Goal: Task Accomplishment & Management: Use online tool/utility

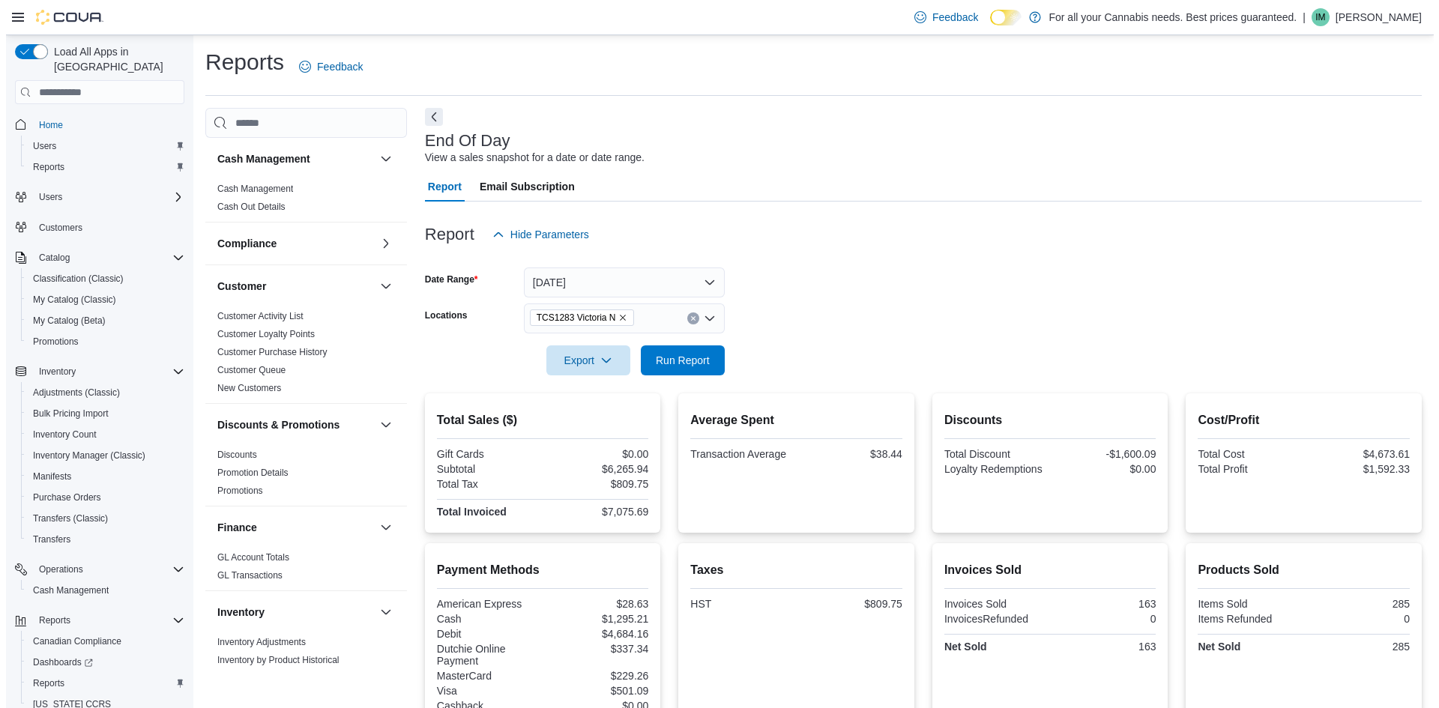
scroll to position [749, 0]
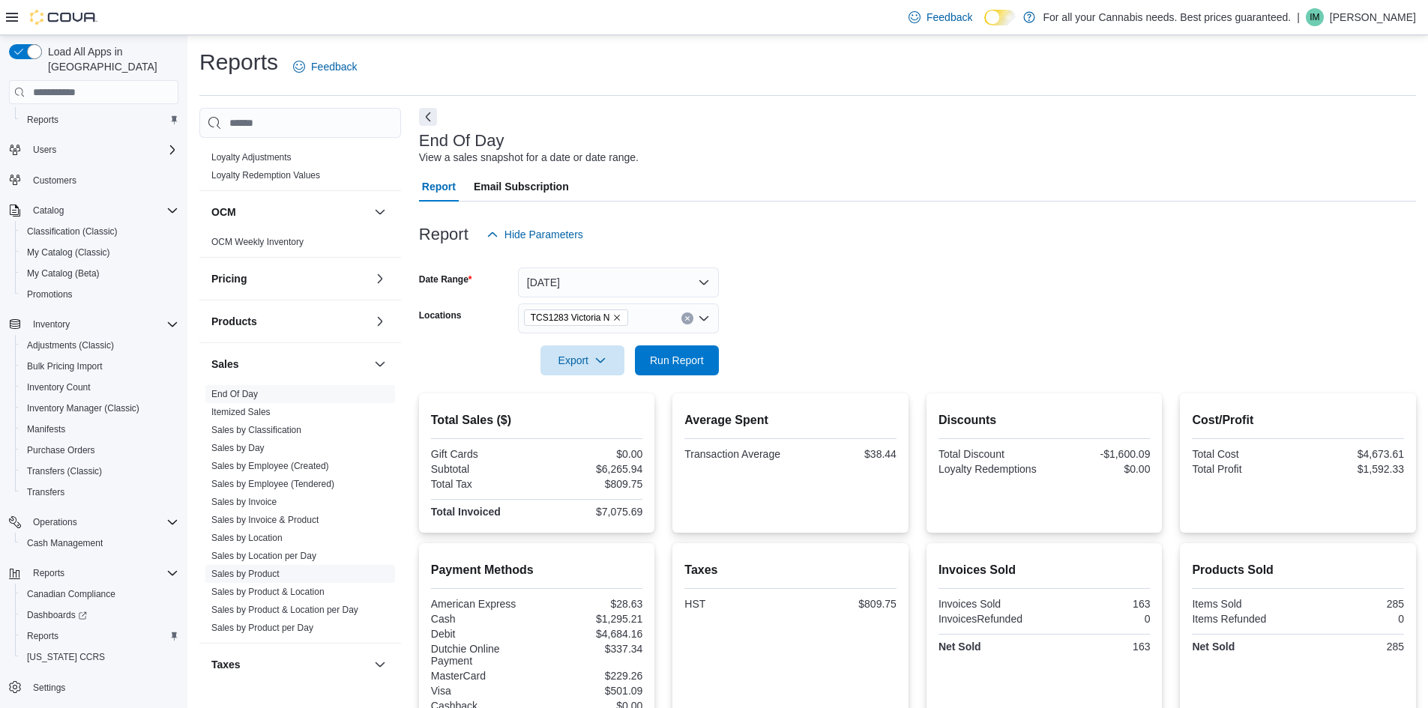
click at [255, 573] on link "Sales by Product" at bounding box center [245, 574] width 68 height 10
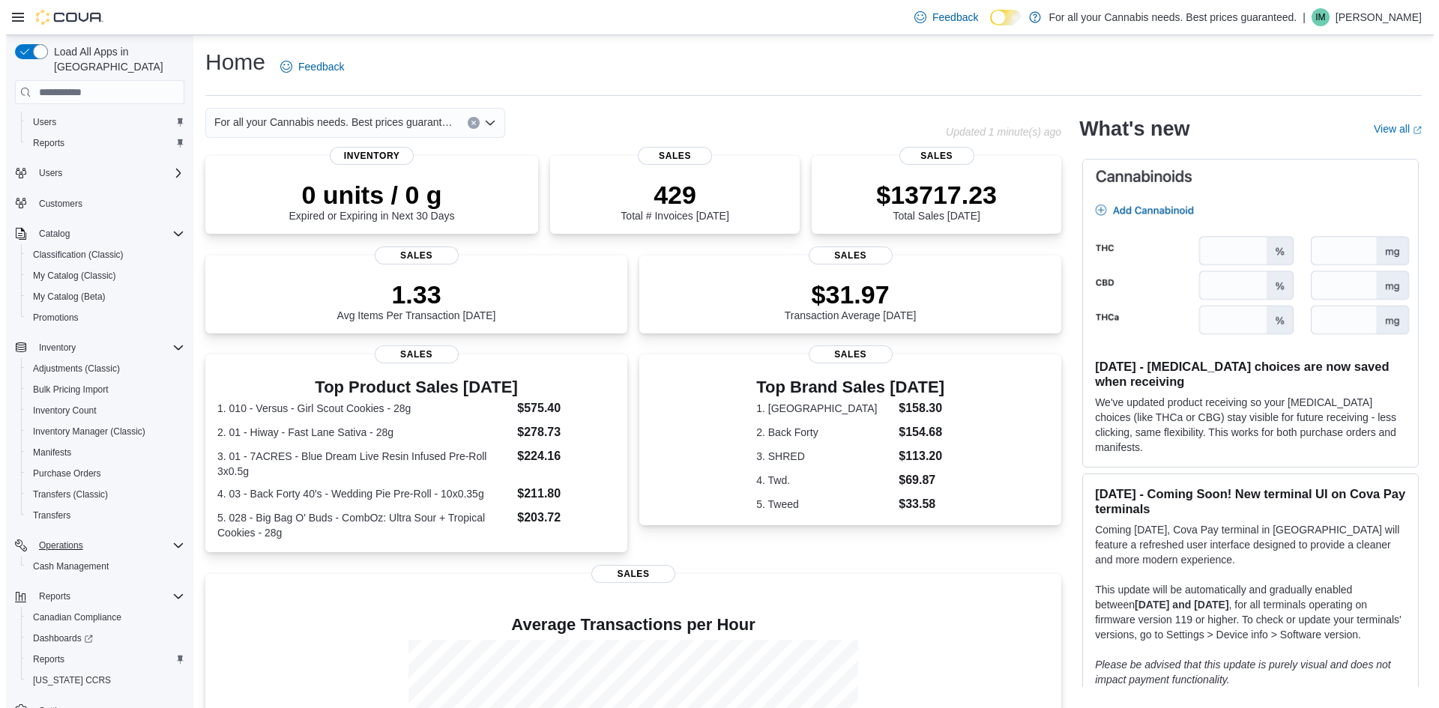
scroll to position [47, 0]
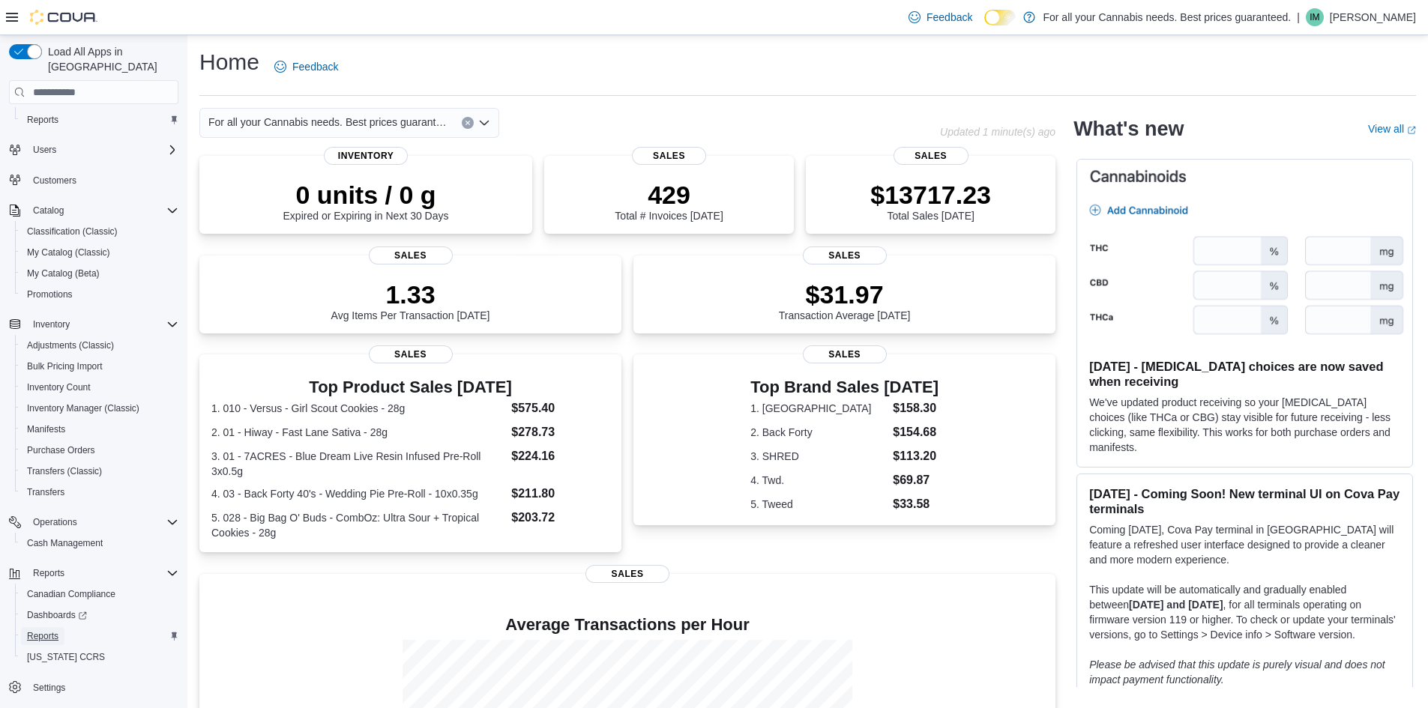
click at [49, 627] on span "Reports" at bounding box center [42, 636] width 31 height 18
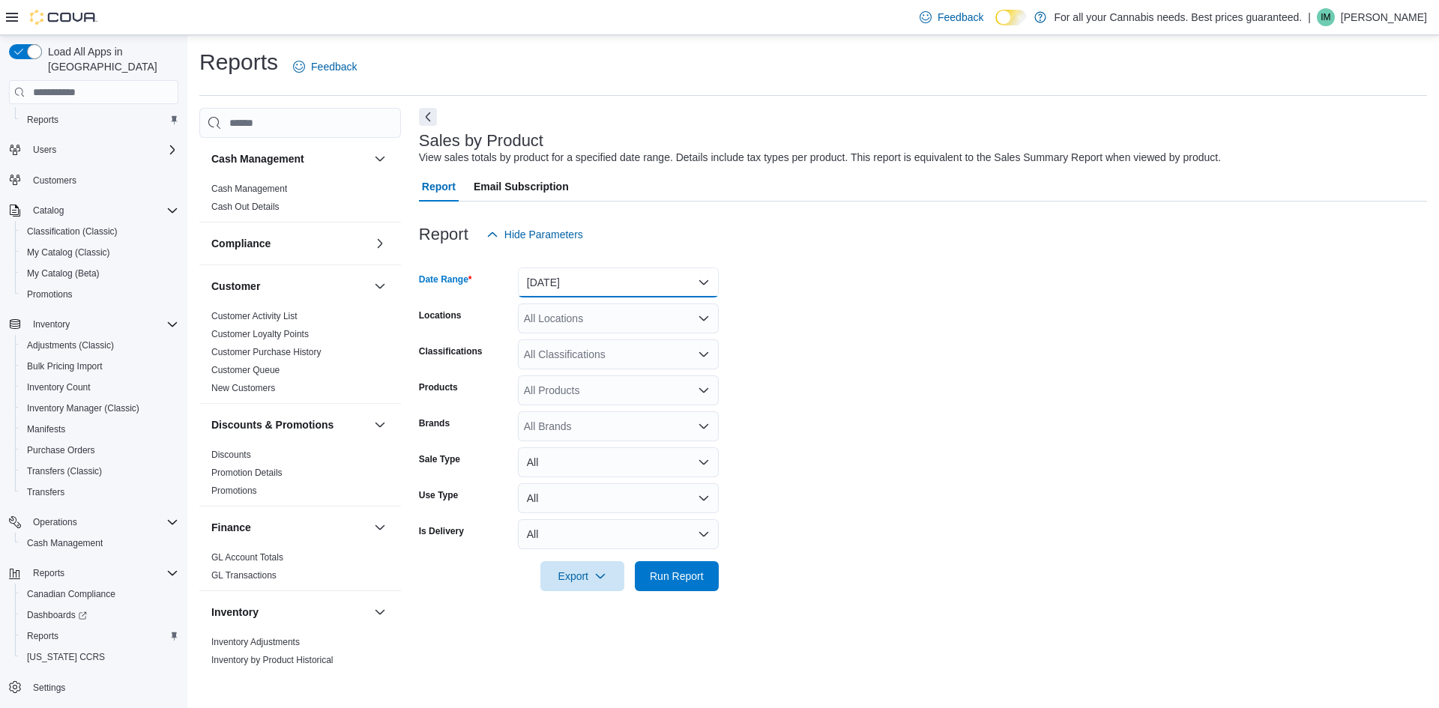
click at [628, 286] on button "Yesterday" at bounding box center [618, 283] width 201 height 30
click at [618, 342] on span "Today" at bounding box center [627, 343] width 171 height 18
click at [648, 313] on div "All Locations" at bounding box center [618, 319] width 201 height 30
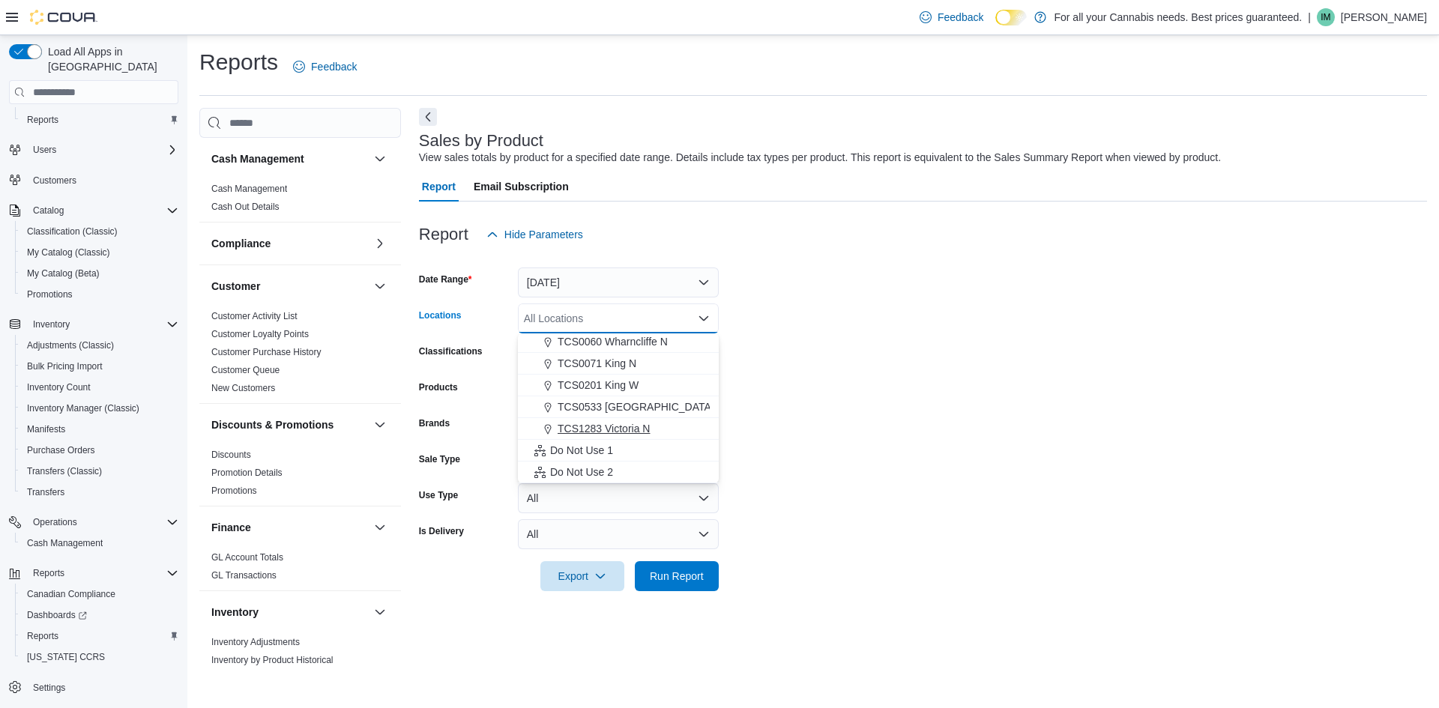
click at [663, 423] on div "TCS1283 Victoria N" at bounding box center [618, 428] width 183 height 15
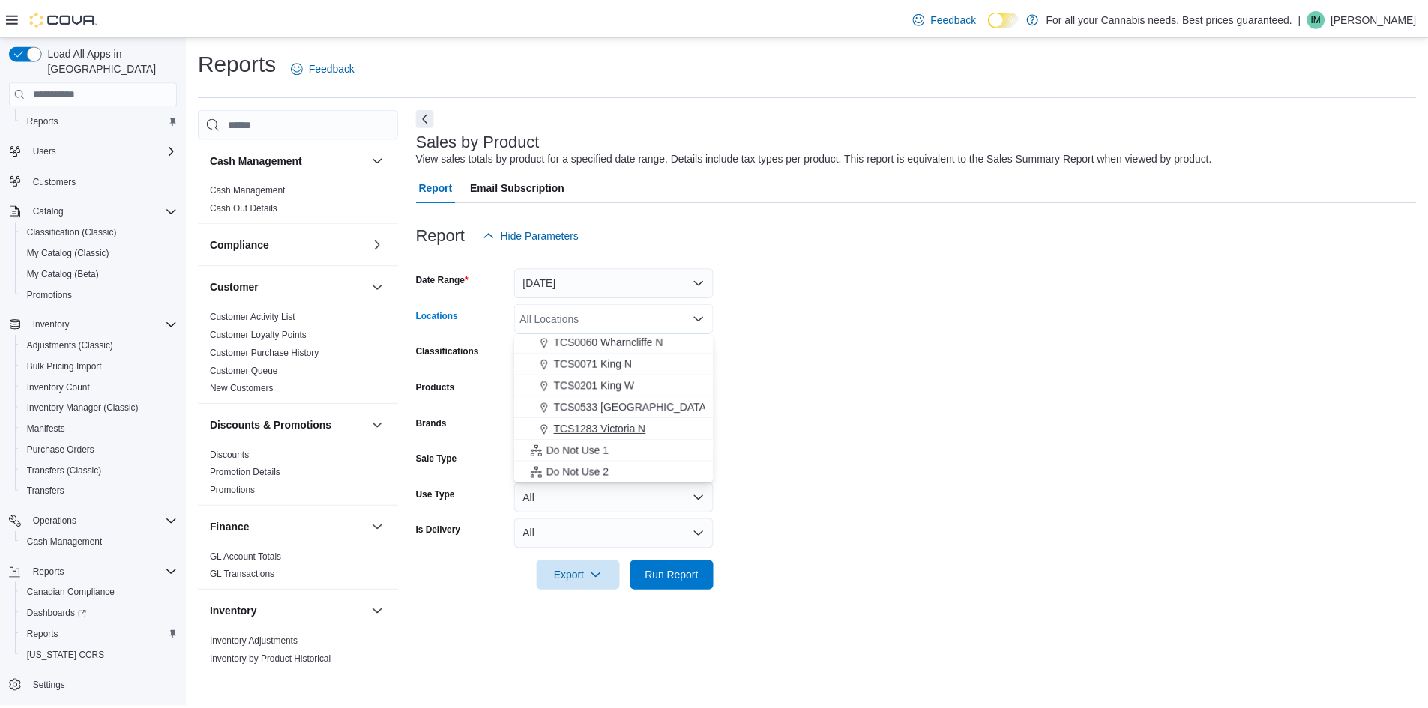
scroll to position [176, 0]
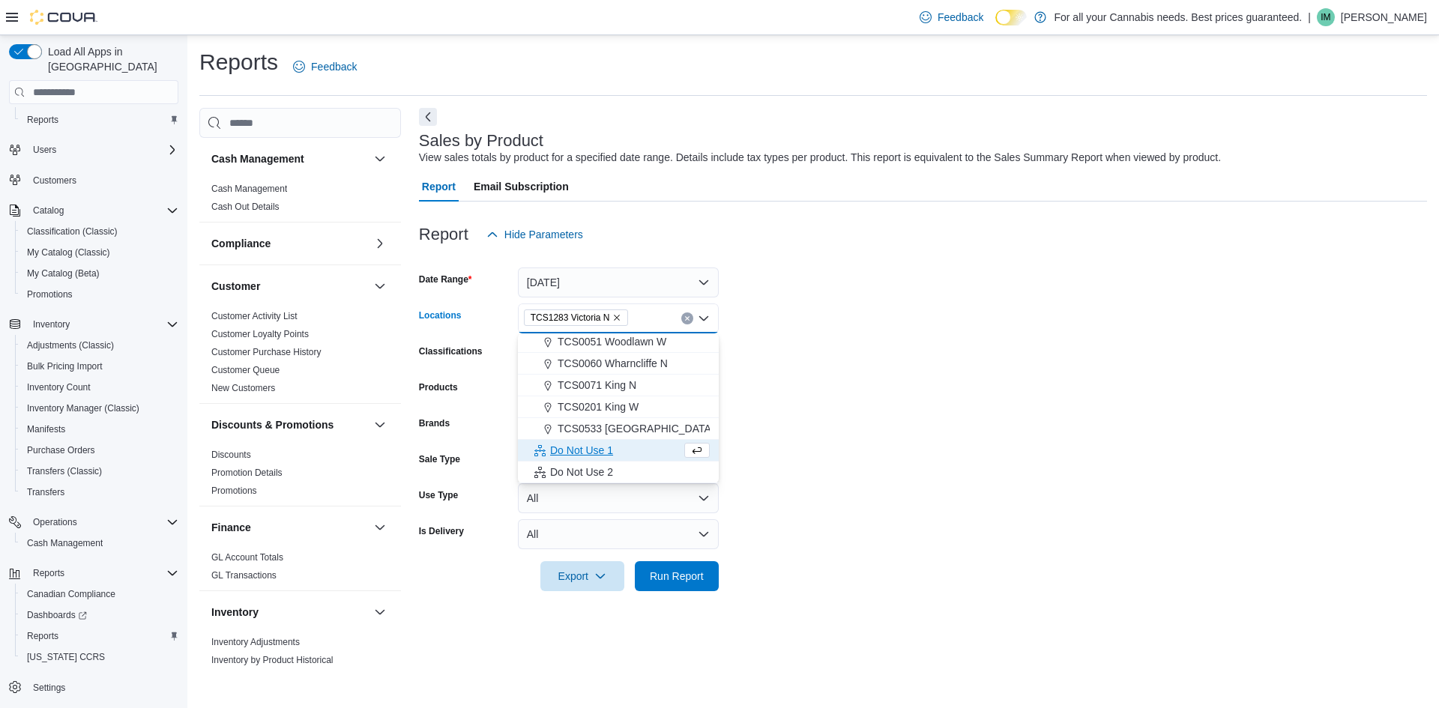
click at [927, 355] on form "Date Range Today Locations TCS1283 Victoria N Combo box. Selected. TCS1283 Vict…" at bounding box center [923, 421] width 1008 height 342
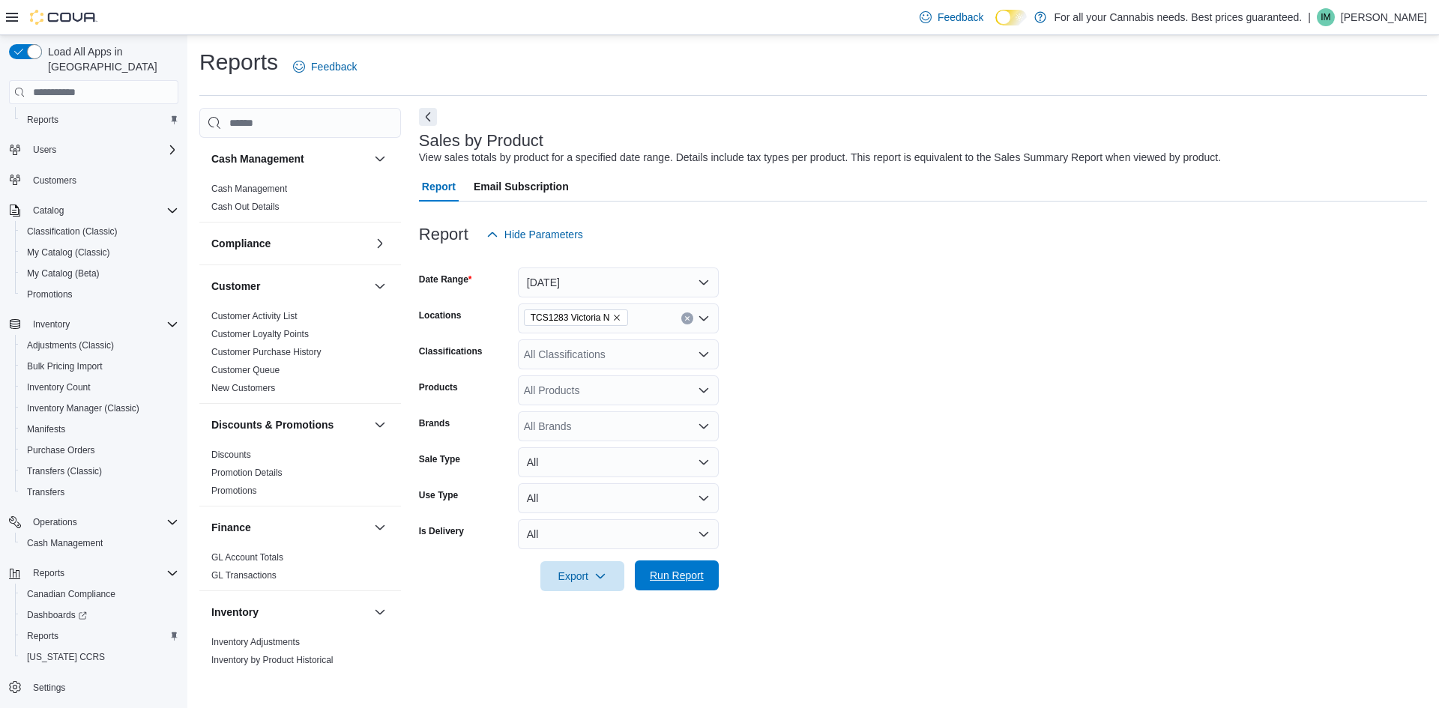
click at [681, 584] on span "Run Report" at bounding box center [677, 576] width 66 height 30
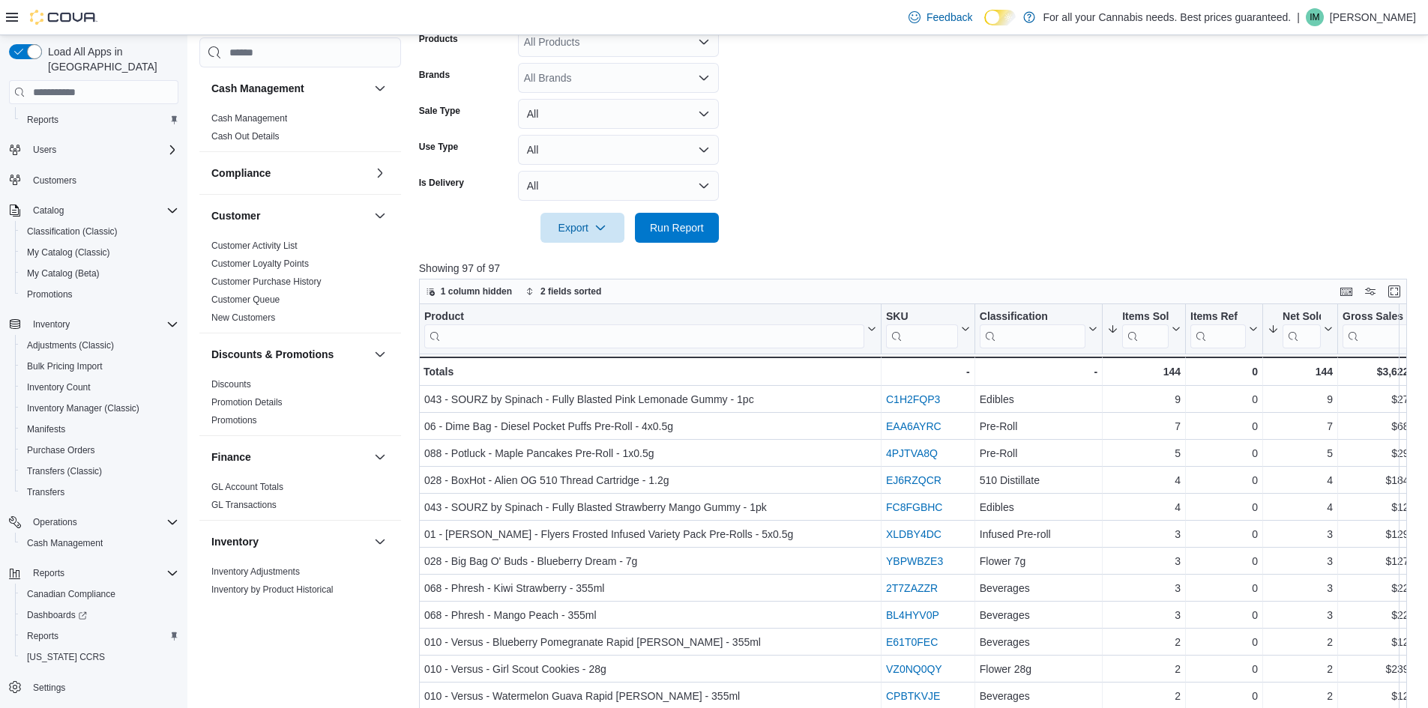
scroll to position [375, 0]
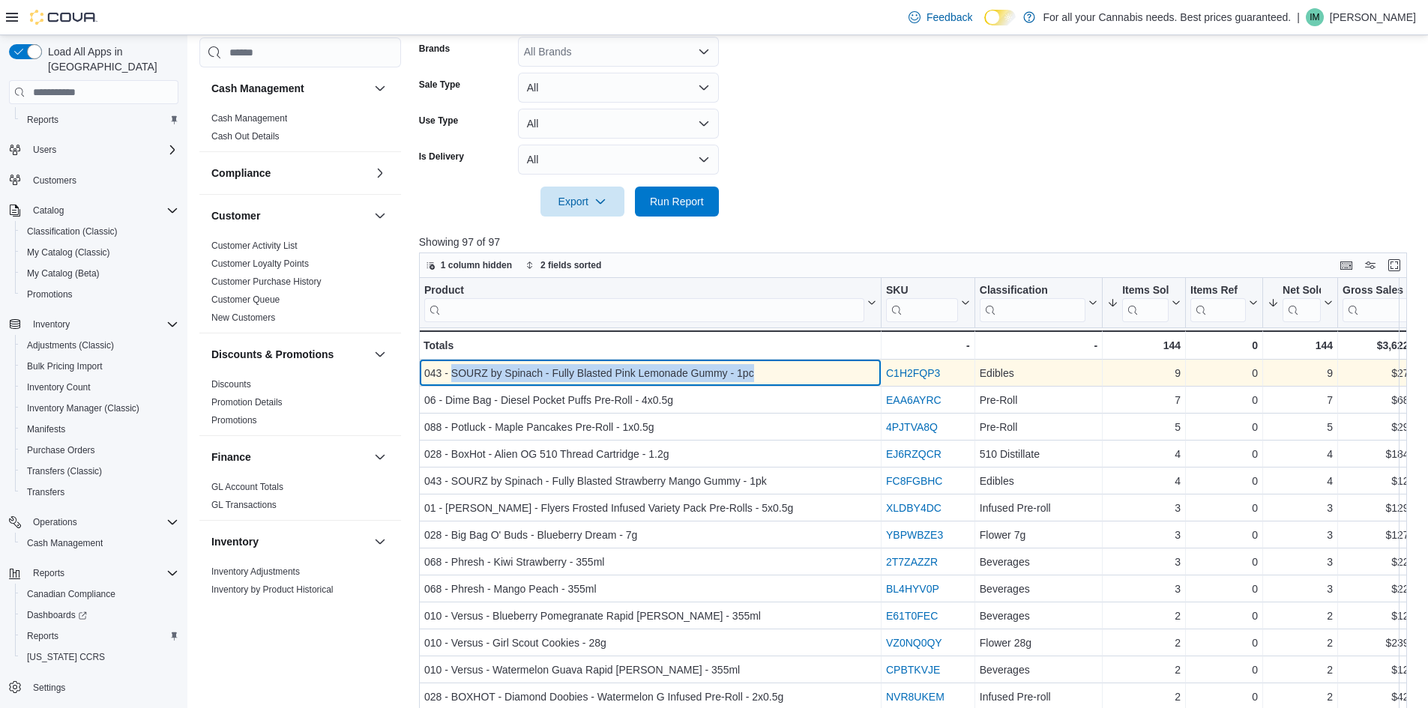
copy div "SOURZ by Spinach - Fully Blasted Pink Lemonade Gummy - 1pc"
drag, startPoint x: 452, startPoint y: 370, endPoint x: 754, endPoint y: 371, distance: 302.0
click at [754, 371] on div "043 - SOURZ by Spinach - Fully Blasted Pink Lemonade Gummy - 1pc" at bounding box center [650, 373] width 452 height 18
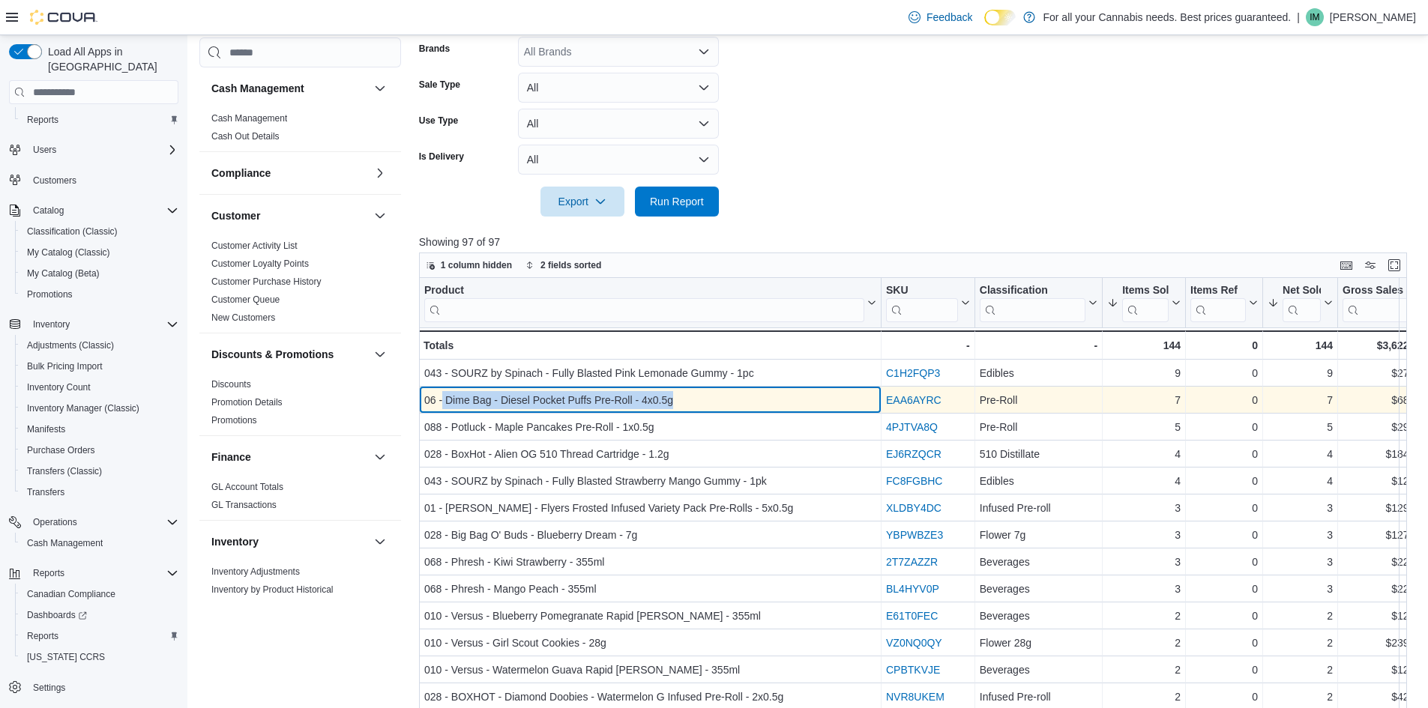
copy div "Dime Bag - Diesel Pocket Puffs Pre-Roll - 4x0.5g"
drag, startPoint x: 444, startPoint y: 401, endPoint x: 675, endPoint y: 397, distance: 230.9
click at [675, 397] on div "06 - Dime Bag - Diesel Pocket Puffs Pre-Roll - 4x0.5g" at bounding box center [650, 400] width 452 height 18
